Goal: Information Seeking & Learning: Learn about a topic

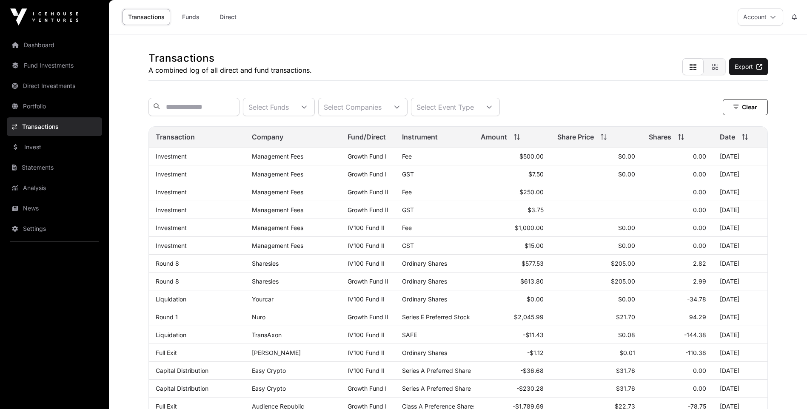
click at [36, 104] on link "Portfolio" at bounding box center [54, 106] width 95 height 19
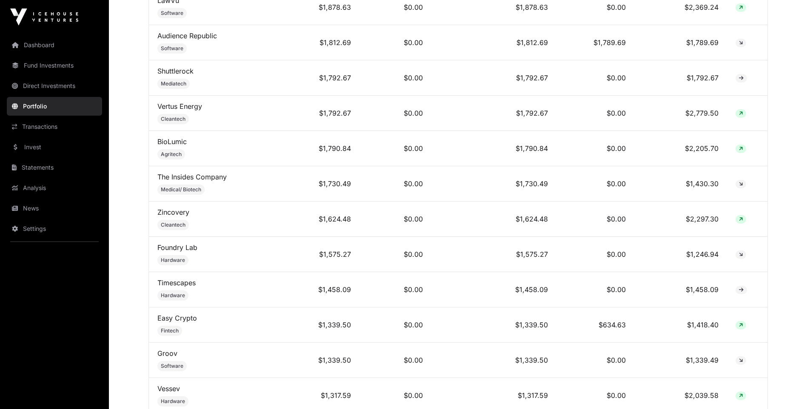
scroll to position [1106, 0]
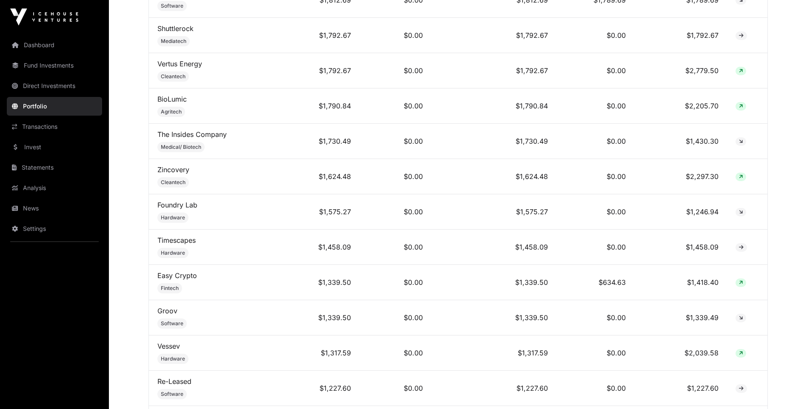
click at [187, 209] on link "Foundry Lab" at bounding box center [177, 205] width 40 height 9
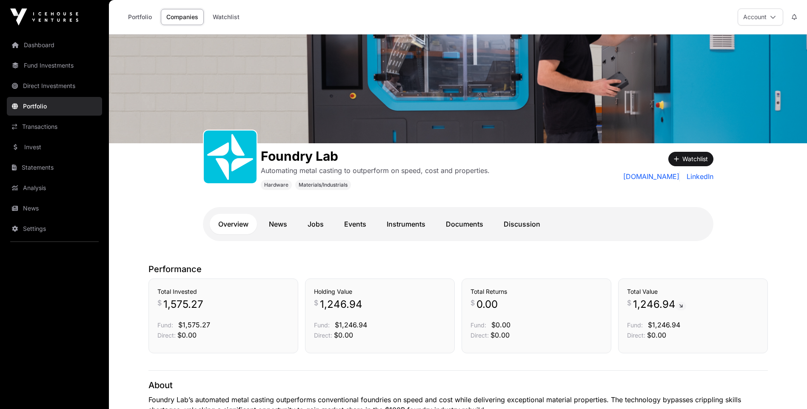
click at [457, 225] on link "Documents" at bounding box center [464, 224] width 54 height 20
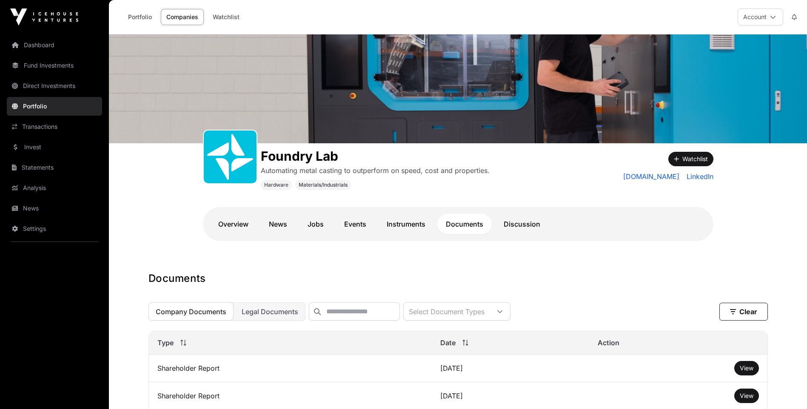
scroll to position [128, 0]
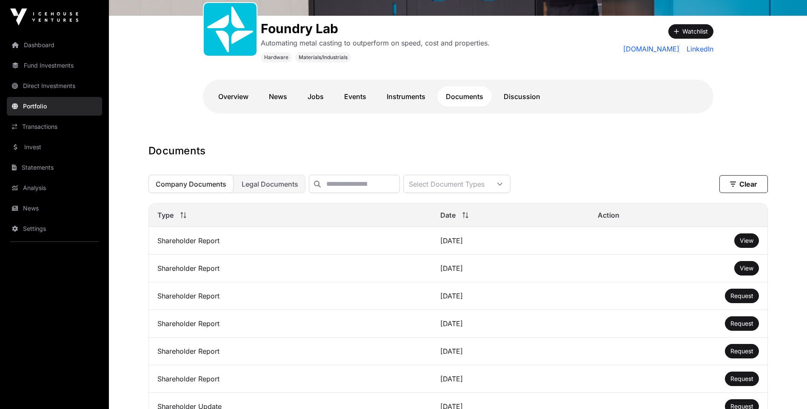
click at [750, 244] on span "View" at bounding box center [747, 240] width 14 height 7
click at [748, 271] on span "View" at bounding box center [747, 268] width 14 height 7
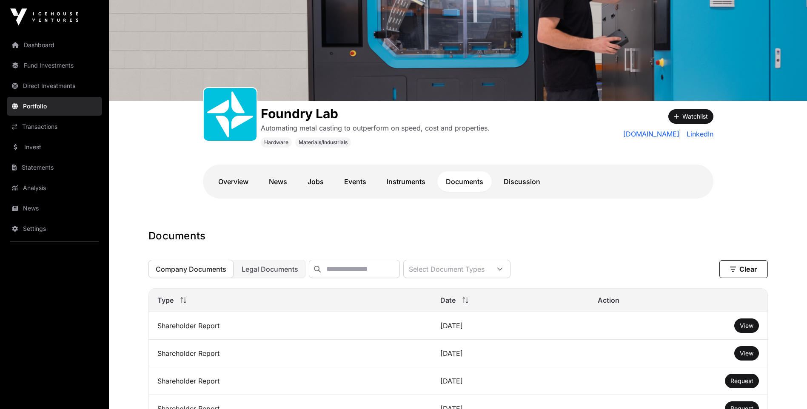
scroll to position [0, 0]
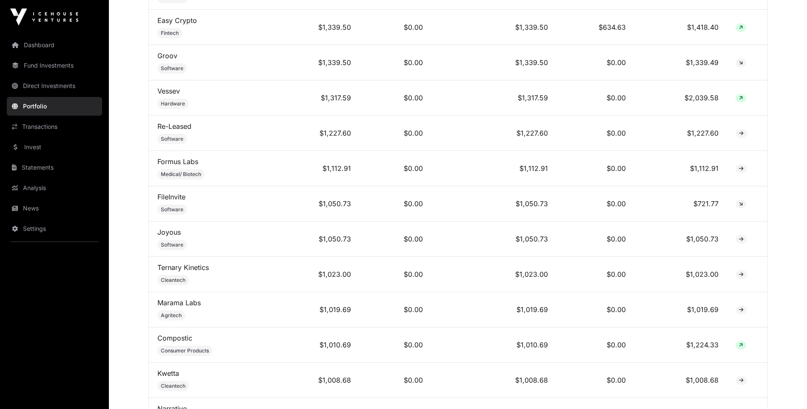
scroll to position [1446, 0]
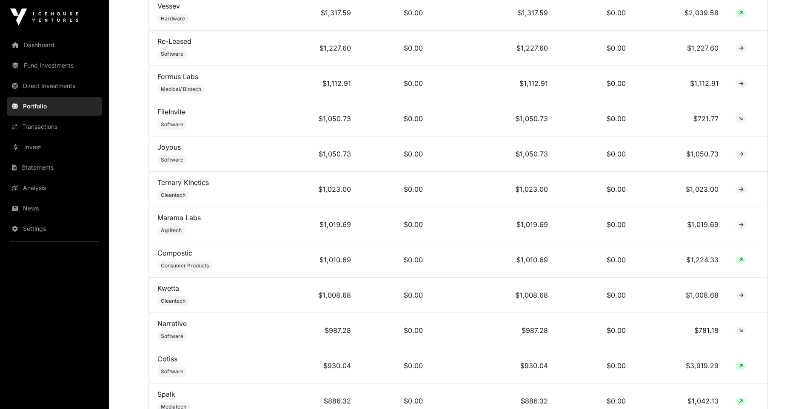
click at [191, 186] on link "Ternary Kinetics" at bounding box center [182, 182] width 51 height 9
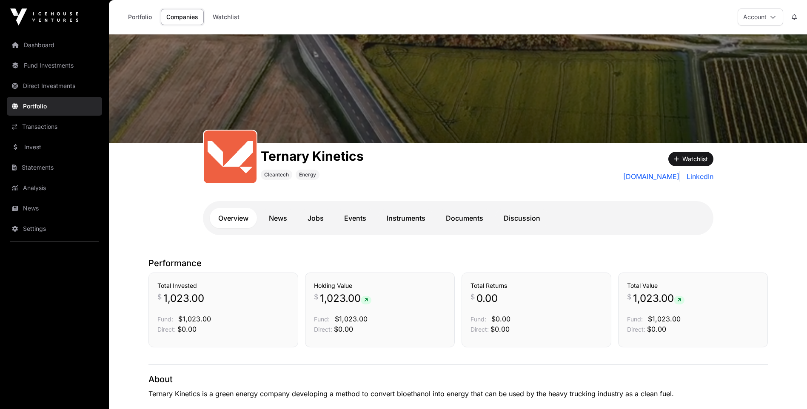
click at [459, 208] on link "Documents" at bounding box center [464, 218] width 54 height 20
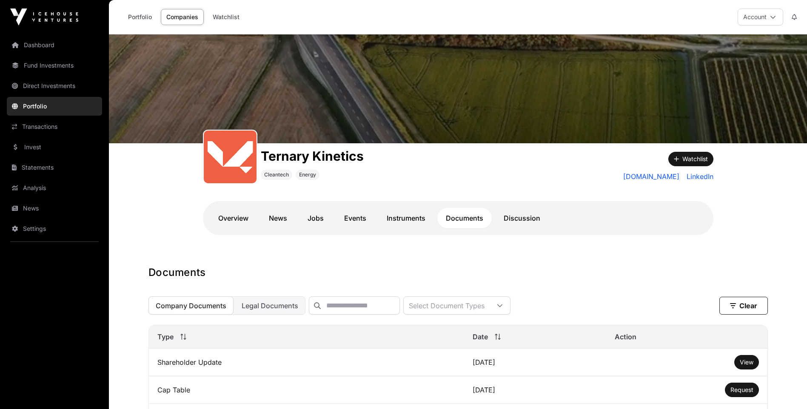
scroll to position [128, 0]
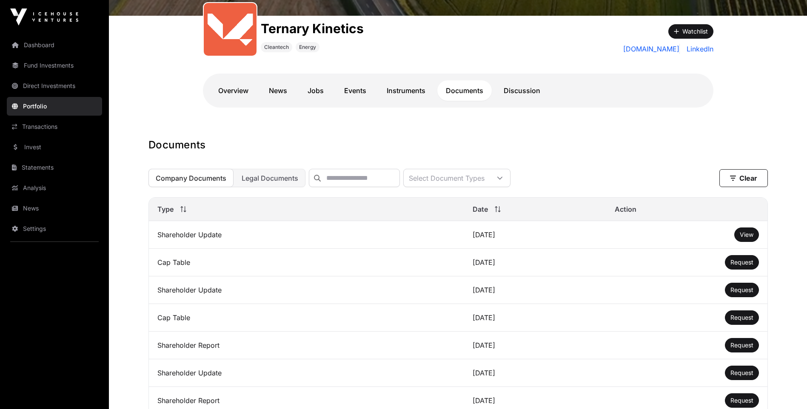
click at [746, 238] on span "View" at bounding box center [747, 234] width 14 height 7
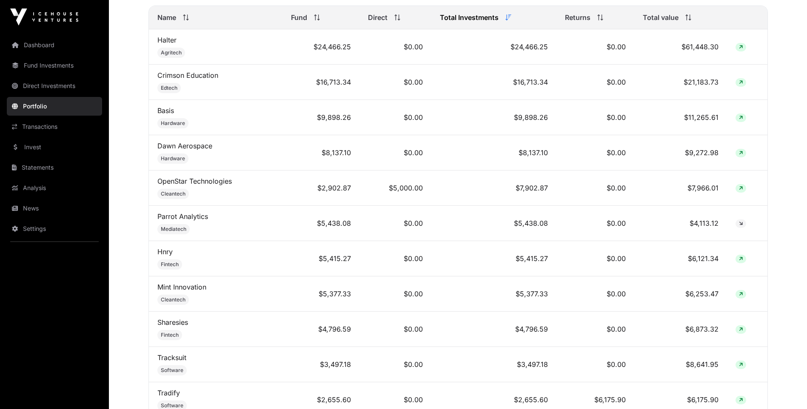
scroll to position [473, 0]
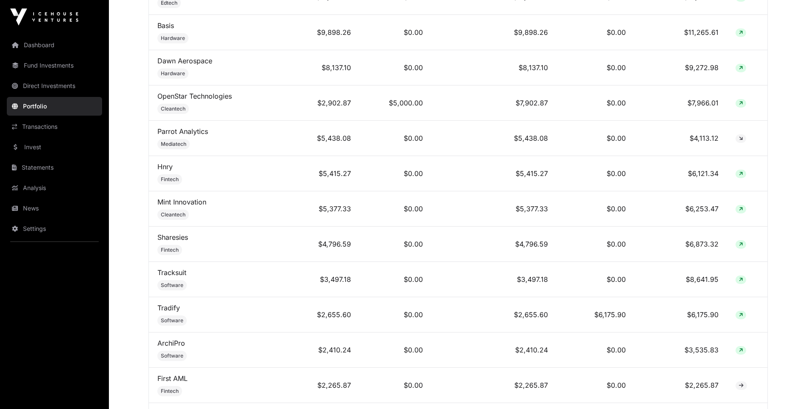
click at [171, 242] on link "Sharesies" at bounding box center [172, 237] width 31 height 9
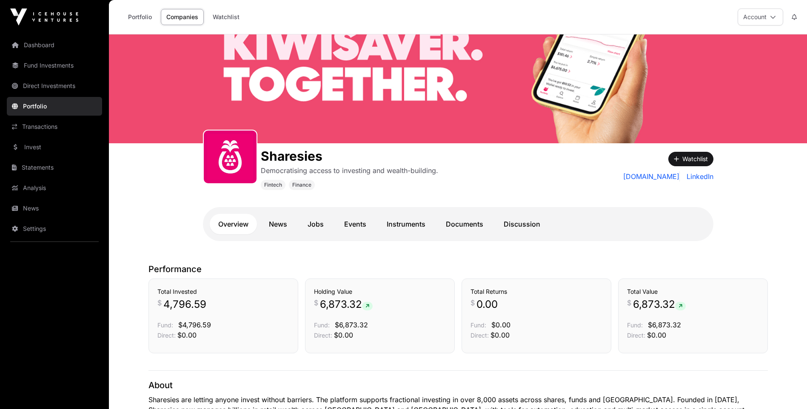
click at [405, 220] on link "Instruments" at bounding box center [406, 224] width 56 height 20
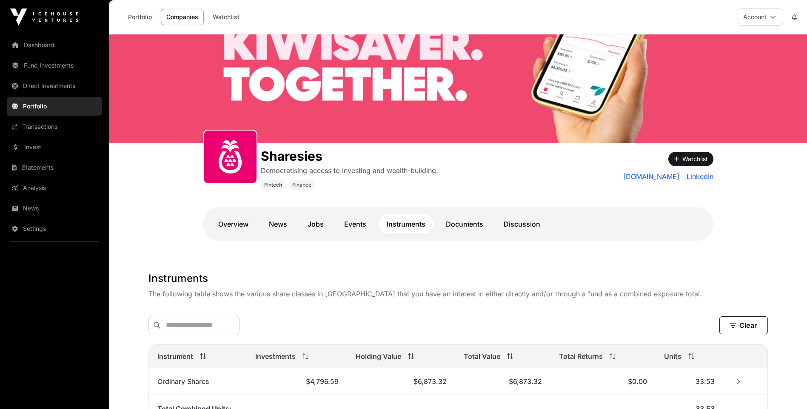
scroll to position [86, 0]
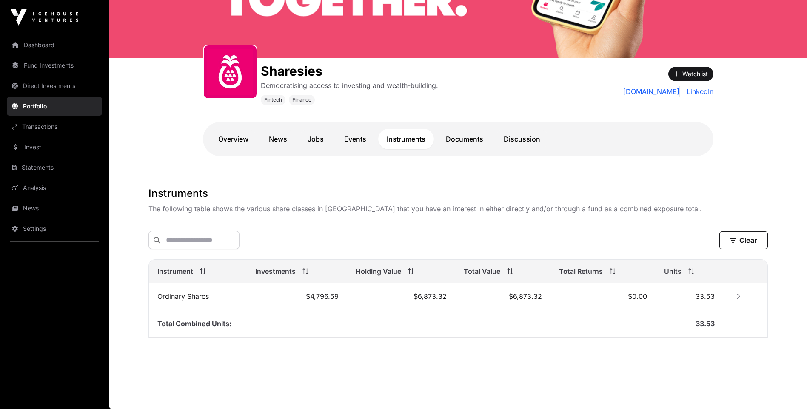
click at [456, 137] on link "Documents" at bounding box center [464, 139] width 54 height 20
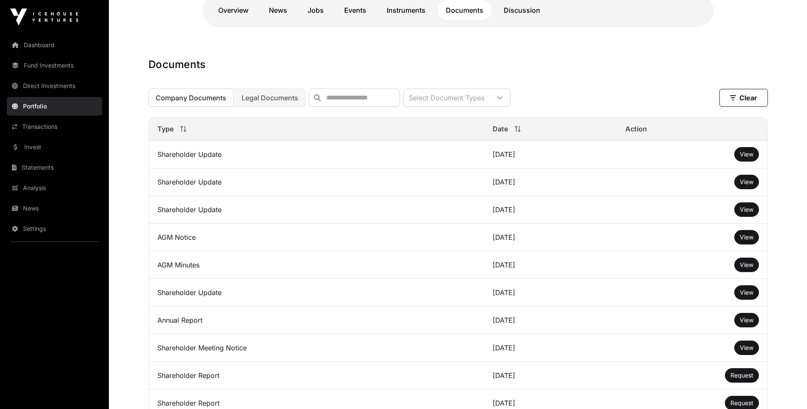
scroll to position [129, 0]
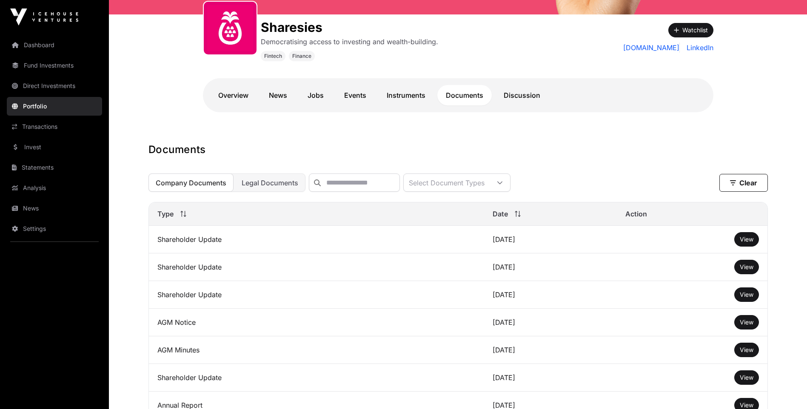
click at [351, 94] on link "Events" at bounding box center [355, 95] width 39 height 20
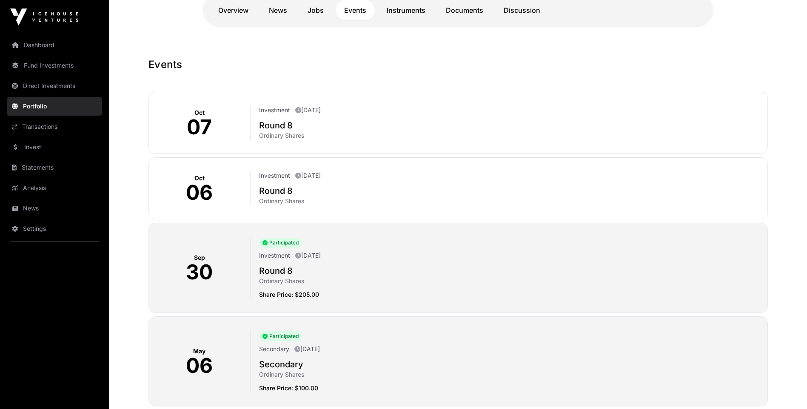
scroll to position [257, 0]
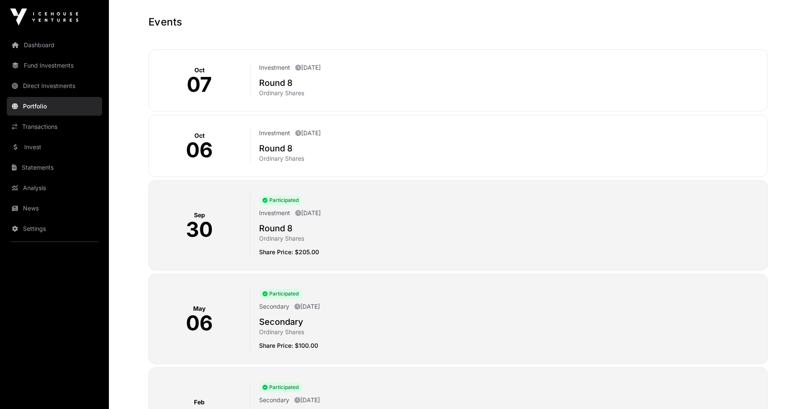
drag, startPoint x: 260, startPoint y: 346, endPoint x: 337, endPoint y: 347, distance: 76.6
click at [337, 347] on p "Share Price: $100.00" at bounding box center [509, 346] width 501 height 9
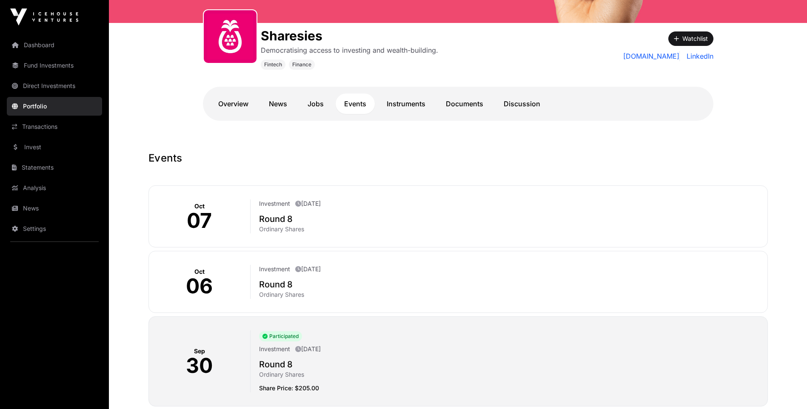
scroll to position [0, 0]
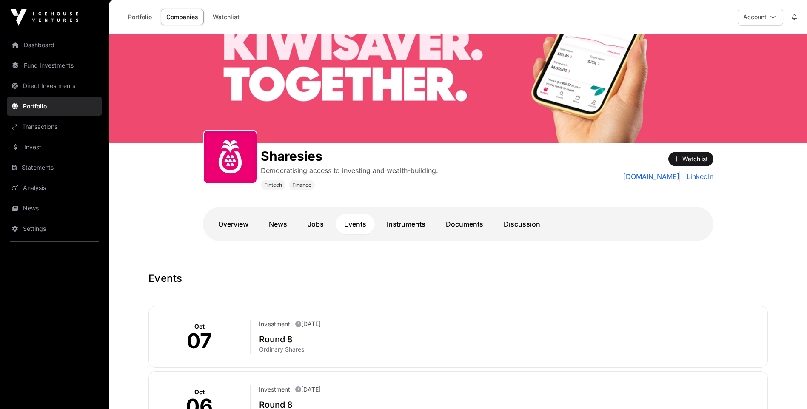
click at [232, 224] on link "Overview" at bounding box center [233, 224] width 47 height 20
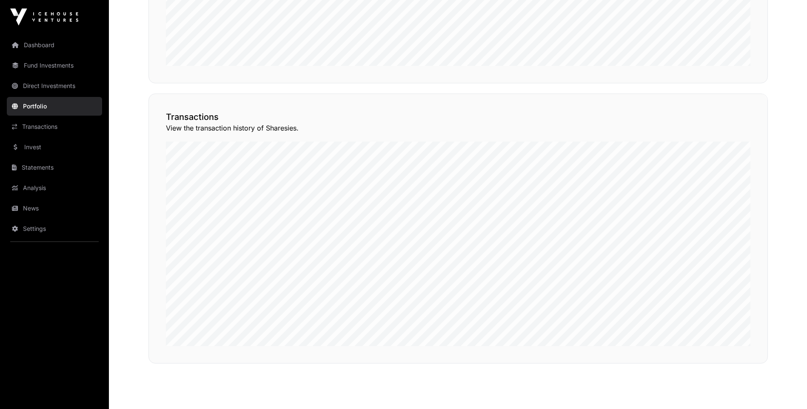
scroll to position [678, 0]
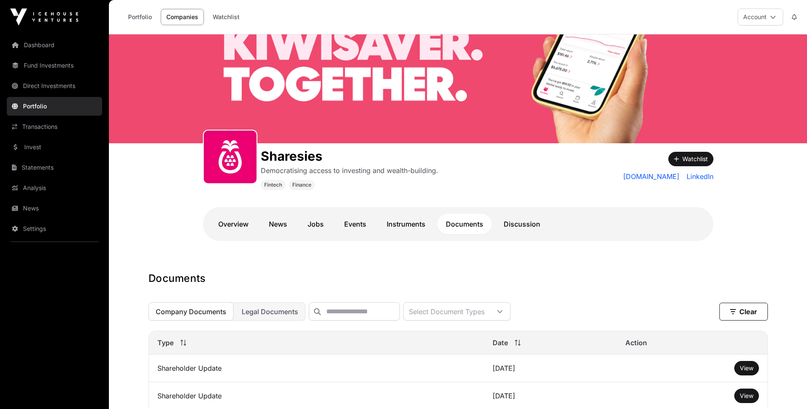
scroll to position [129, 0]
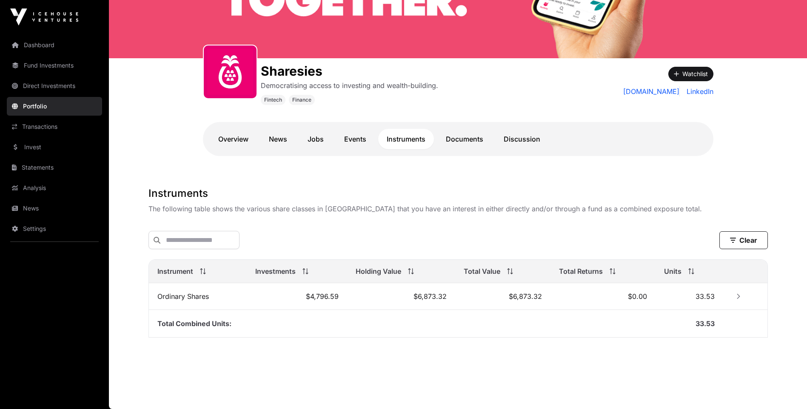
scroll to position [86, 0]
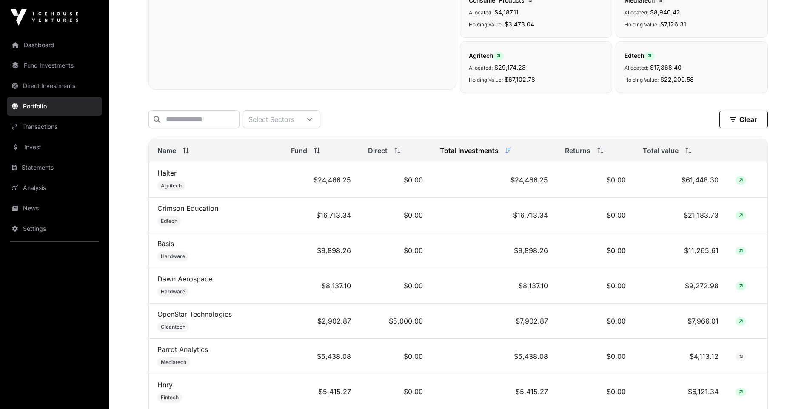
scroll to position [213, 0]
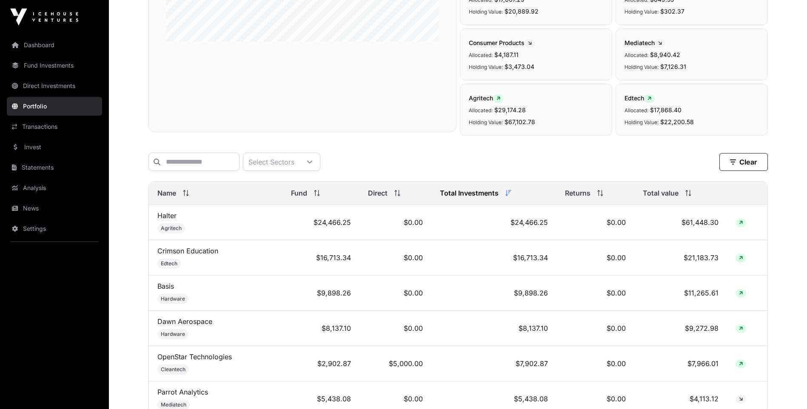
click at [181, 325] on link "Dawn Aerospace" at bounding box center [184, 321] width 55 height 9
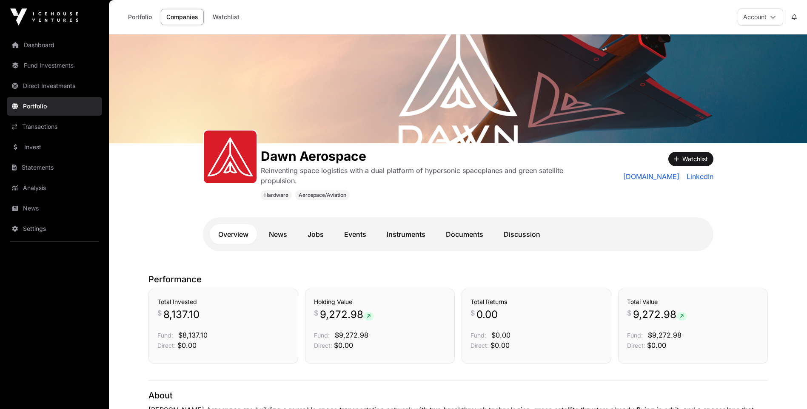
click at [468, 231] on link "Documents" at bounding box center [464, 234] width 54 height 20
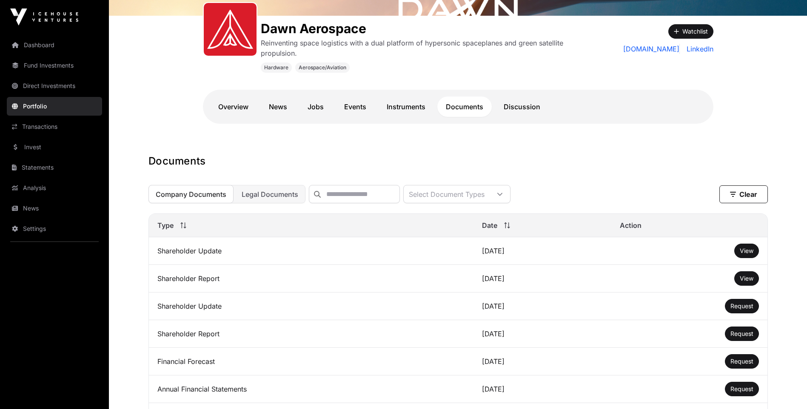
scroll to position [170, 0]
